Goal: Find contact information: Find contact information

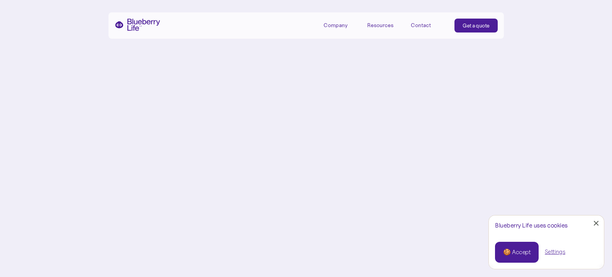
scroll to position [3321, 0]
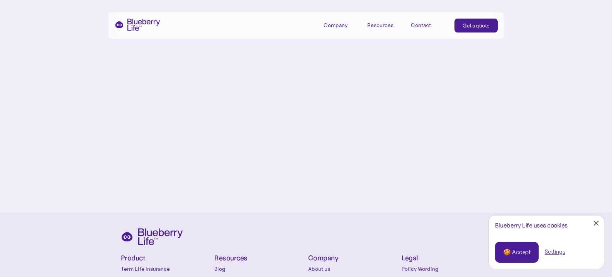
click at [336, 22] on div "Company" at bounding box center [336, 25] width 24 height 7
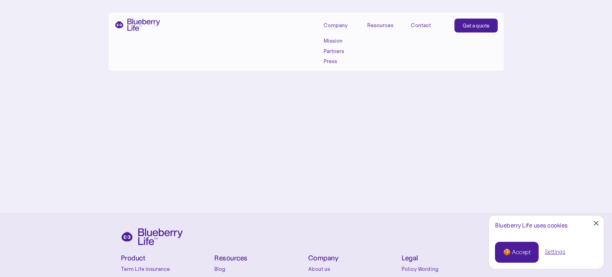
click at [382, 24] on div "Resources" at bounding box center [380, 25] width 26 height 7
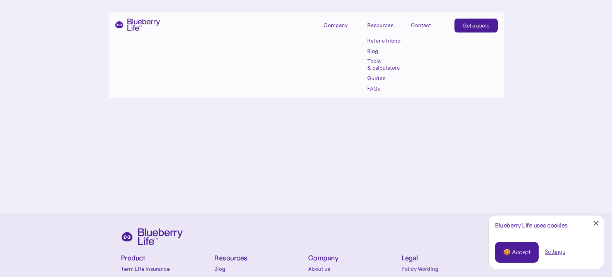
click at [413, 26] on div "Contact" at bounding box center [421, 25] width 20 height 7
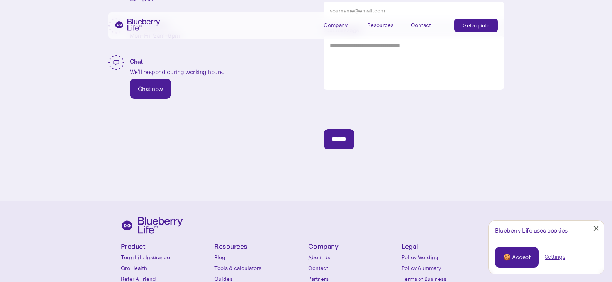
scroll to position [369, 0]
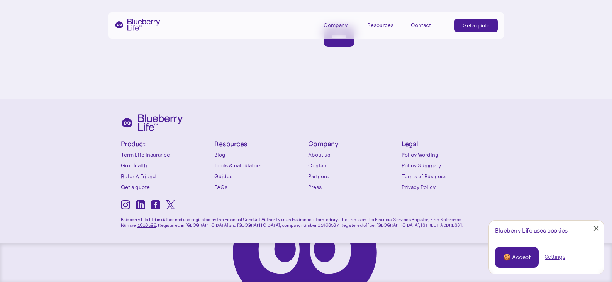
click at [322, 156] on link "About us" at bounding box center [353, 155] width 90 height 8
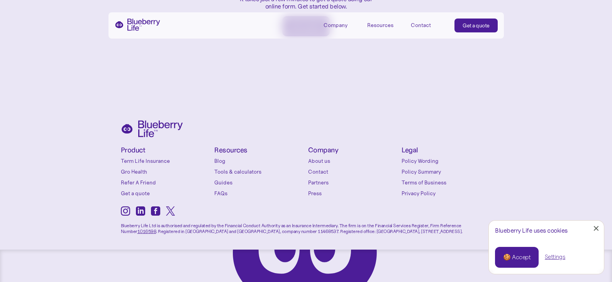
scroll to position [1293, 0]
